Goal: Task Accomplishment & Management: Use online tool/utility

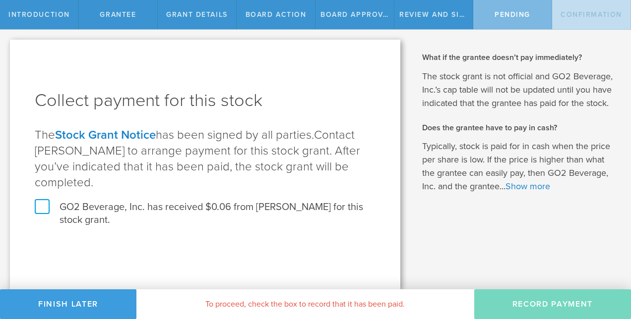
click at [52, 201] on label "GO2 Beverage, Inc. has received $0.06 from [PERSON_NAME] for this stock grant." at bounding box center [205, 214] width 341 height 26
click at [0, 0] on input "GO2 Beverage, Inc. has received $0.06 from [PERSON_NAME] for this stock grant." at bounding box center [0, 0] width 0 height 0
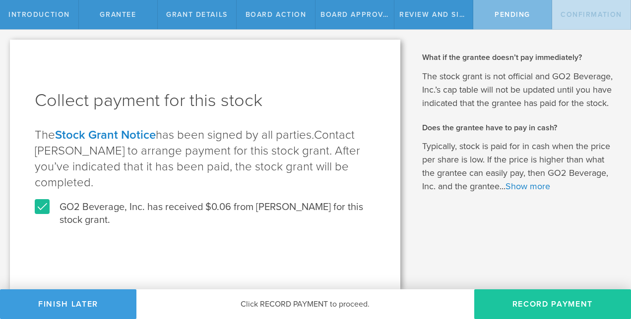
click at [502, 301] on button "Record Payment" at bounding box center [552, 305] width 157 height 30
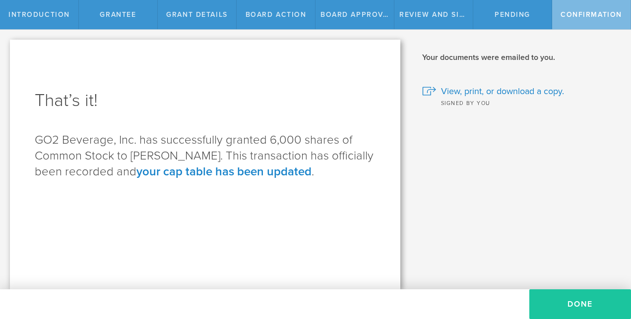
click at [572, 310] on button "Done" at bounding box center [580, 305] width 102 height 30
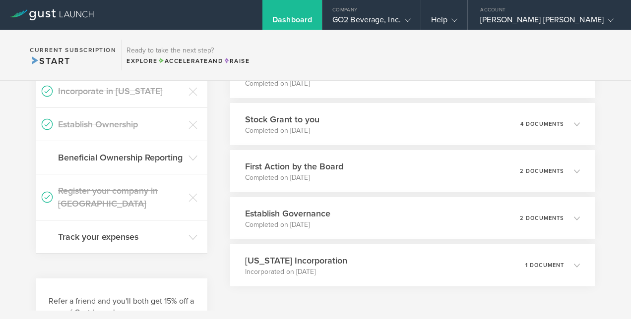
scroll to position [387, 0]
